Goal: Task Accomplishment & Management: Use online tool/utility

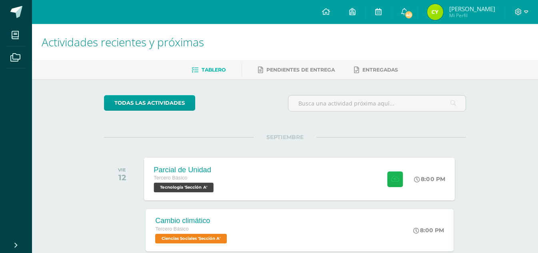
click at [392, 178] on icon at bounding box center [395, 178] width 8 height 7
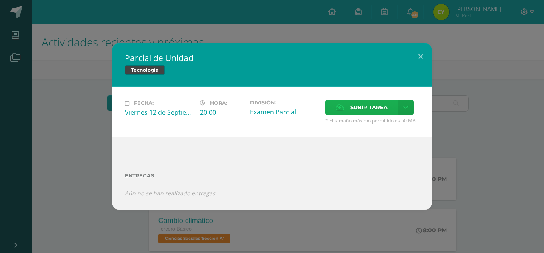
click at [366, 103] on span "Subir tarea" at bounding box center [368, 107] width 37 height 15
click at [0, 0] on input "Subir tarea" at bounding box center [0, 0] width 0 height 0
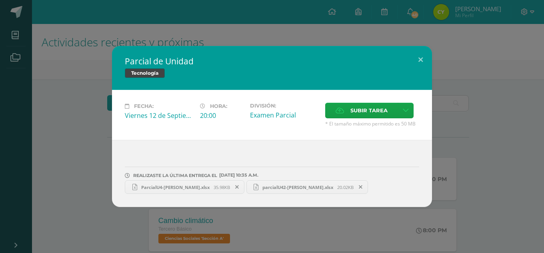
click at [189, 190] on link "ParcialU4-[PERSON_NAME].xlsx 35.98KB" at bounding box center [185, 187] width 120 height 14
click at [293, 183] on link "parcialU42-[PERSON_NAME].xlsx 20.02KB" at bounding box center [307, 187] width 122 height 14
click at [418, 62] on button at bounding box center [420, 59] width 23 height 27
